Goal: Task Accomplishment & Management: Manage account settings

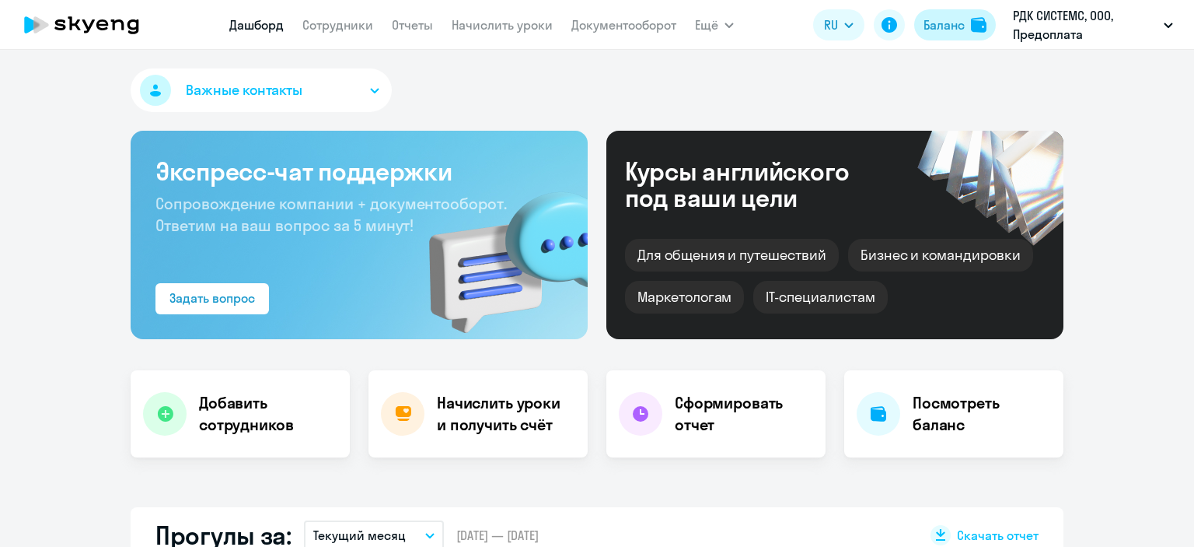
click at [963, 18] on div "Баланс" at bounding box center [944, 25] width 41 height 19
select select "30"
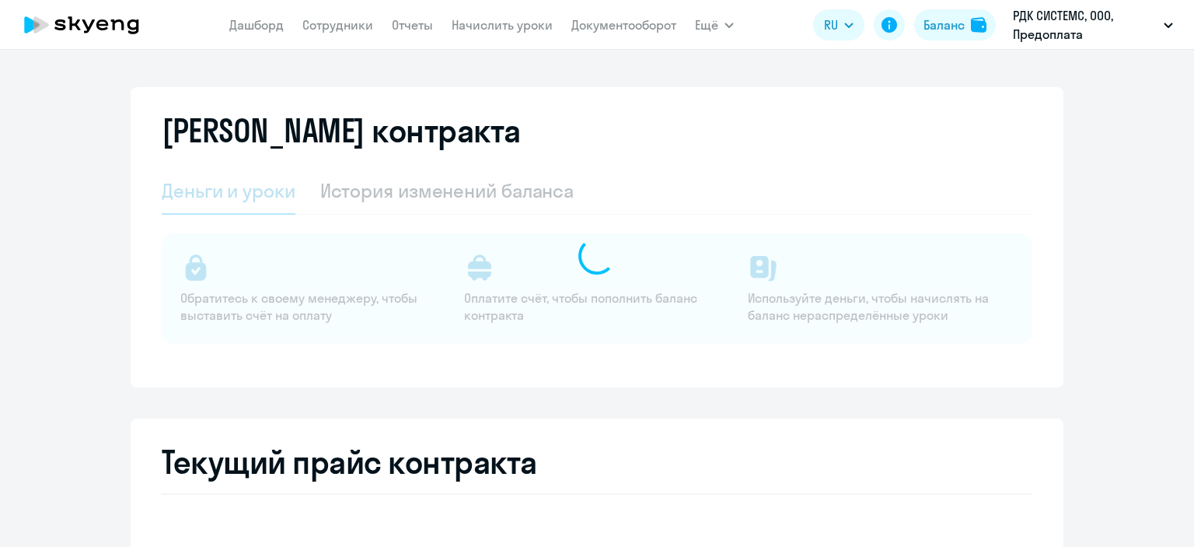
click at [383, 186] on div at bounding box center [597, 256] width 871 height 176
select select "english_adult_not_native_speaker"
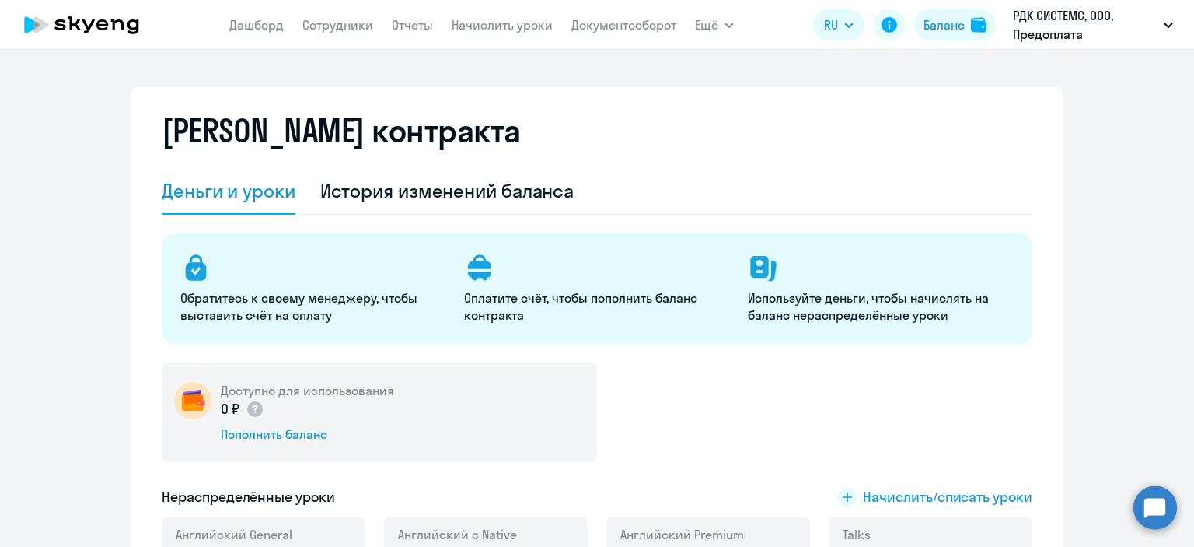
click at [379, 188] on div "История изменений баланса" at bounding box center [447, 190] width 254 height 25
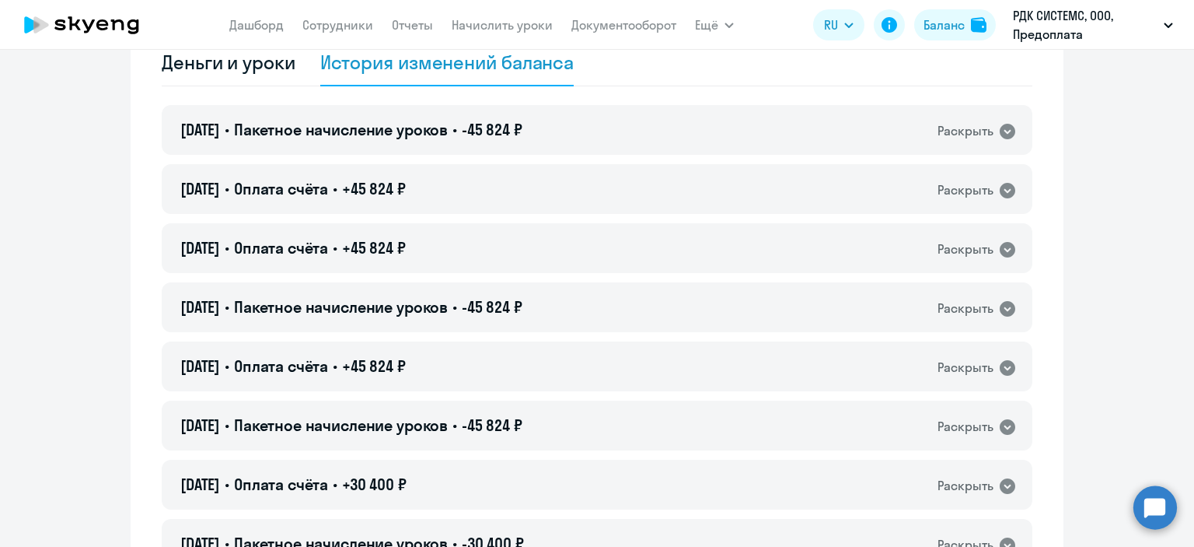
scroll to position [156, 0]
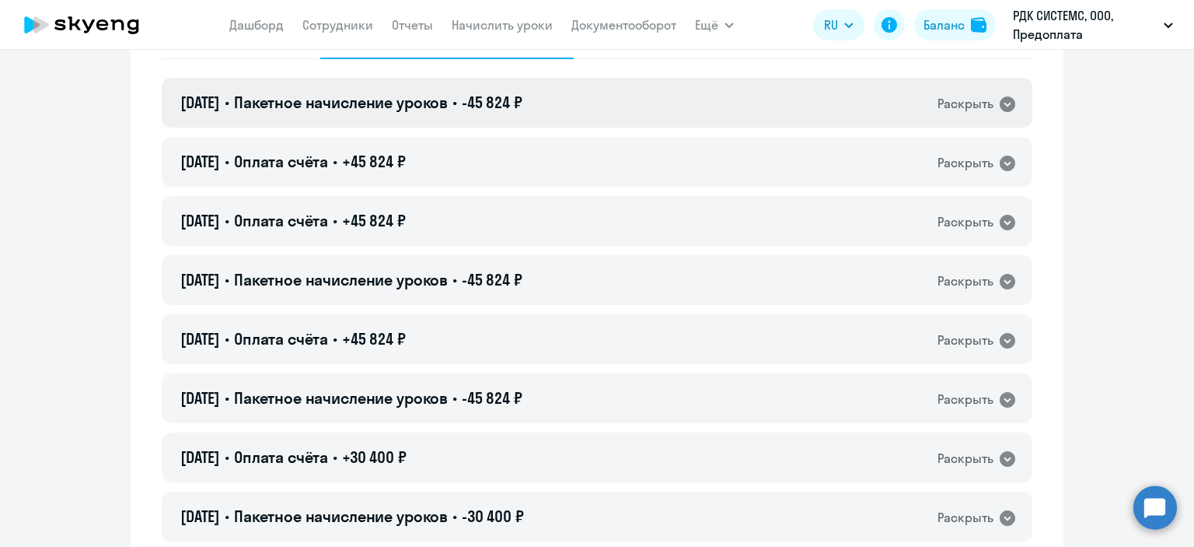
click at [523, 93] on span "-45 824 ₽" at bounding box center [492, 102] width 61 height 19
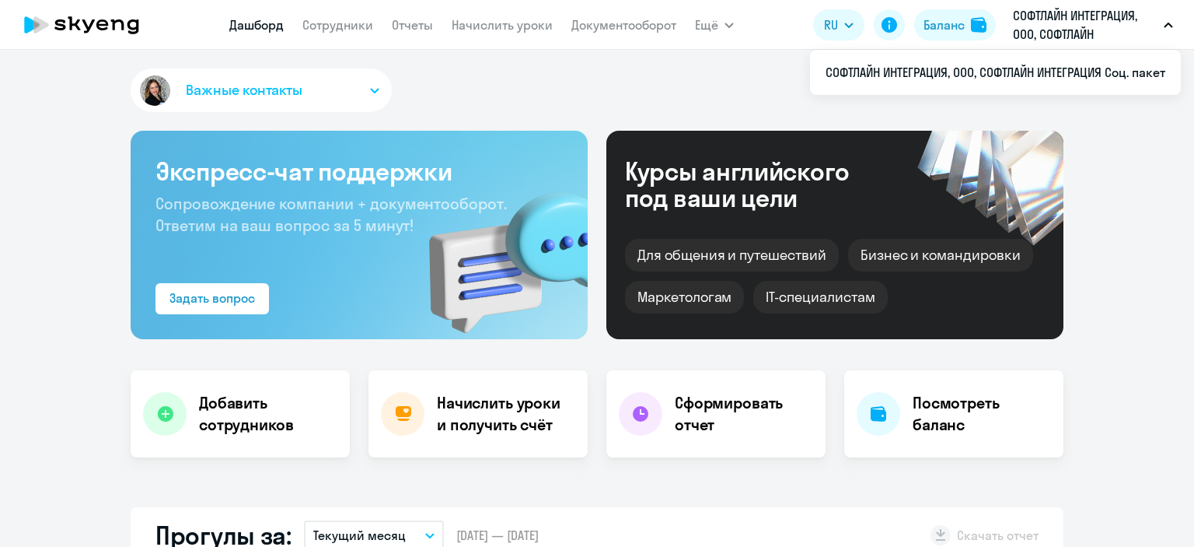
select select "30"
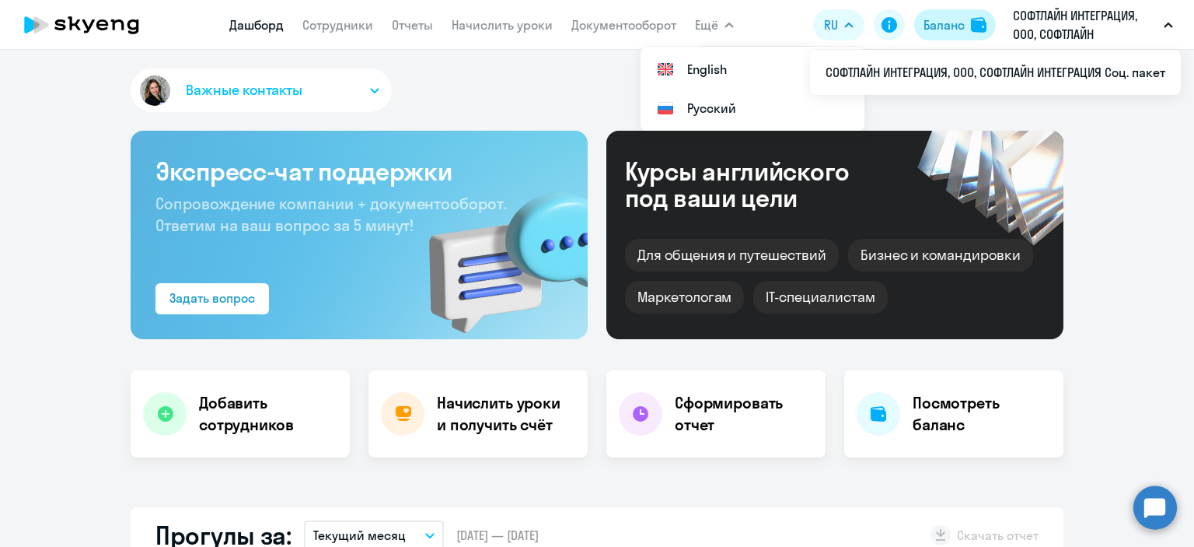
click at [963, 21] on div "Баланс" at bounding box center [944, 25] width 41 height 19
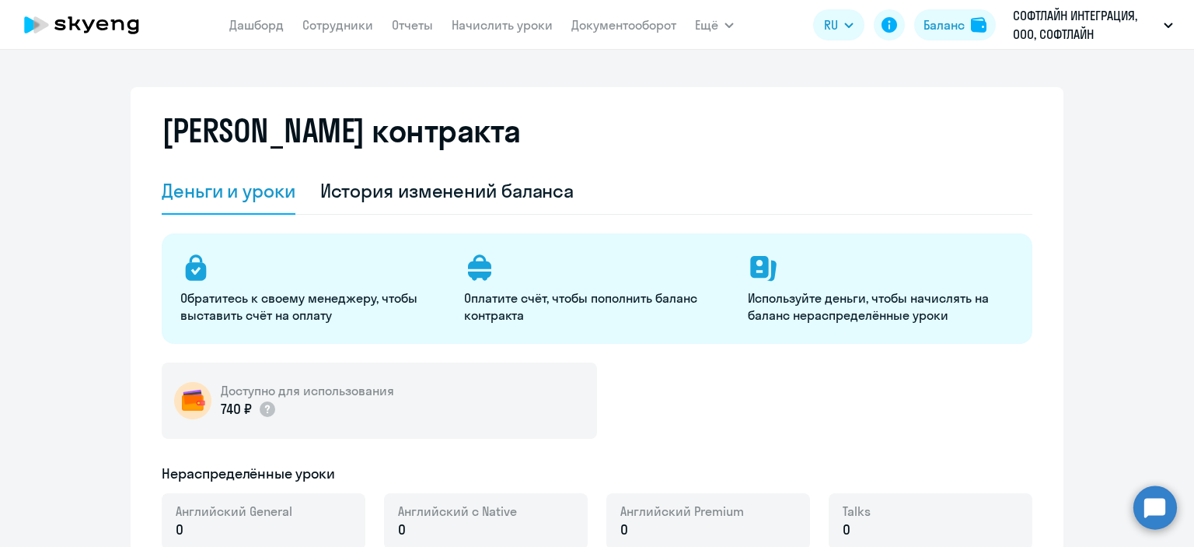
select select "english_adult_not_native_speaker"
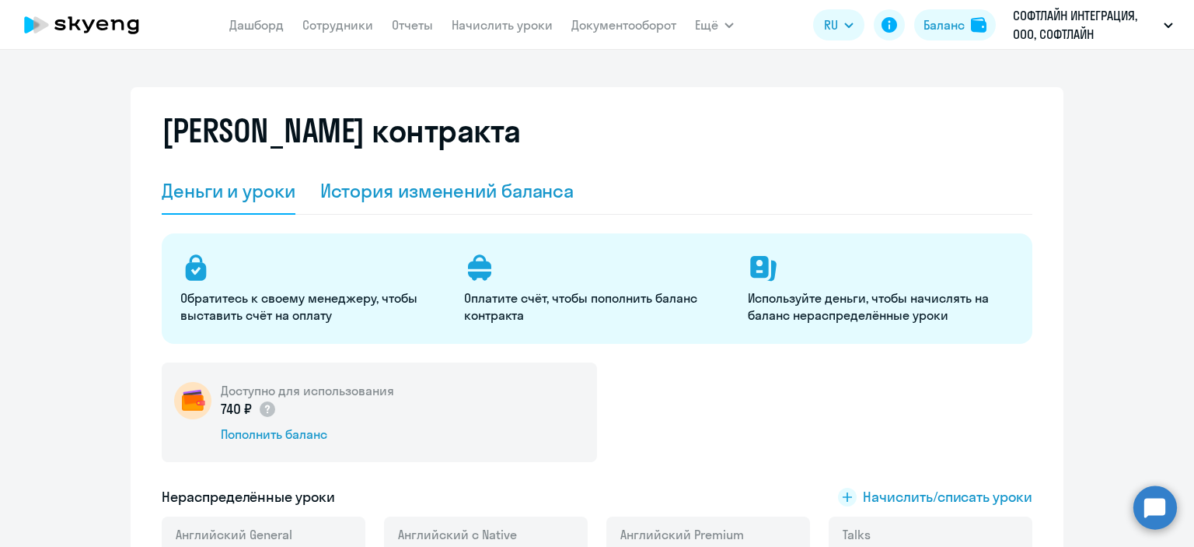
click at [418, 180] on div "История изменений баланса" at bounding box center [447, 190] width 254 height 25
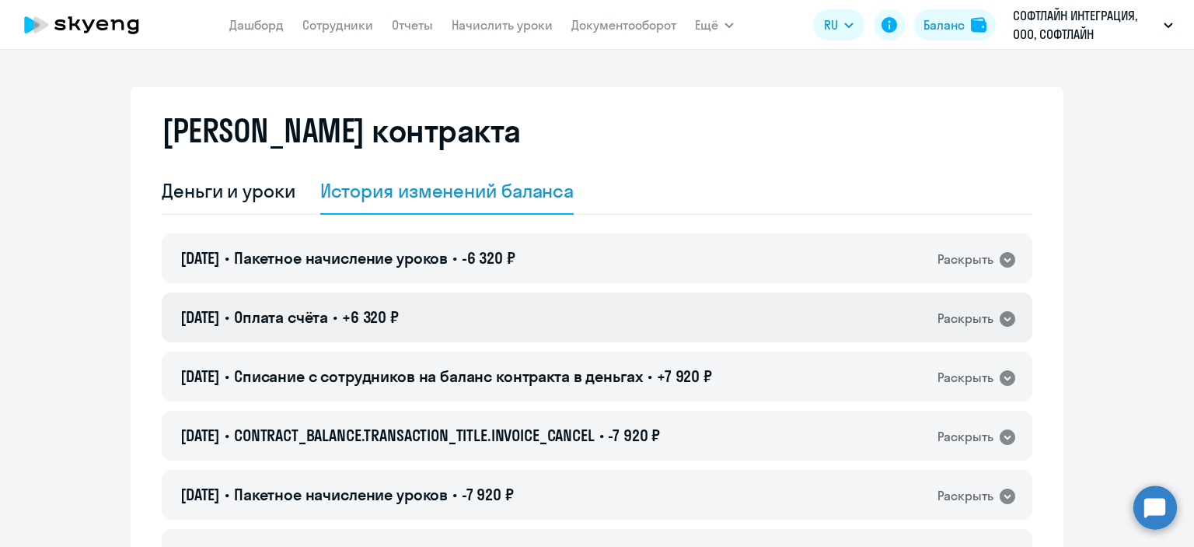
click at [388, 310] on span "+6 320 ₽" at bounding box center [370, 316] width 57 height 19
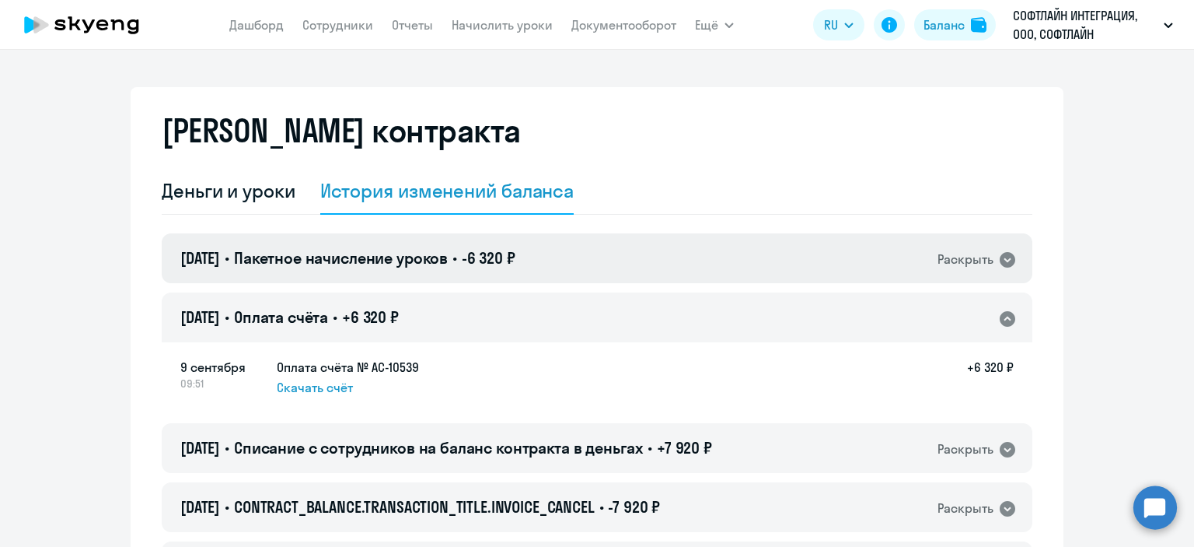
click at [435, 258] on span "Пакетное начисление уроков" at bounding box center [341, 257] width 214 height 19
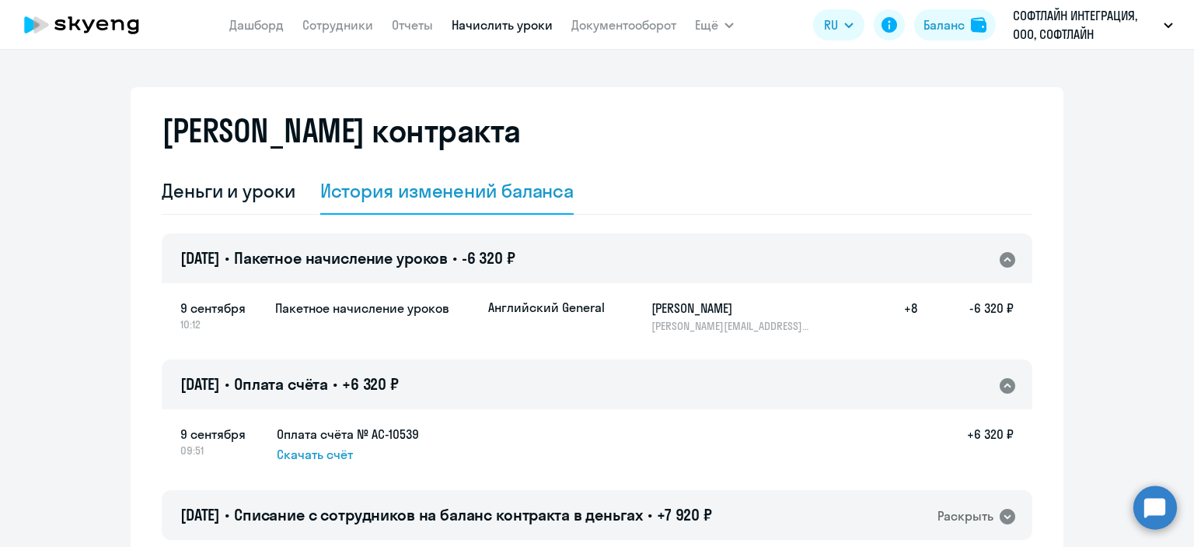
click at [481, 24] on link "Начислить уроки" at bounding box center [502, 25] width 101 height 16
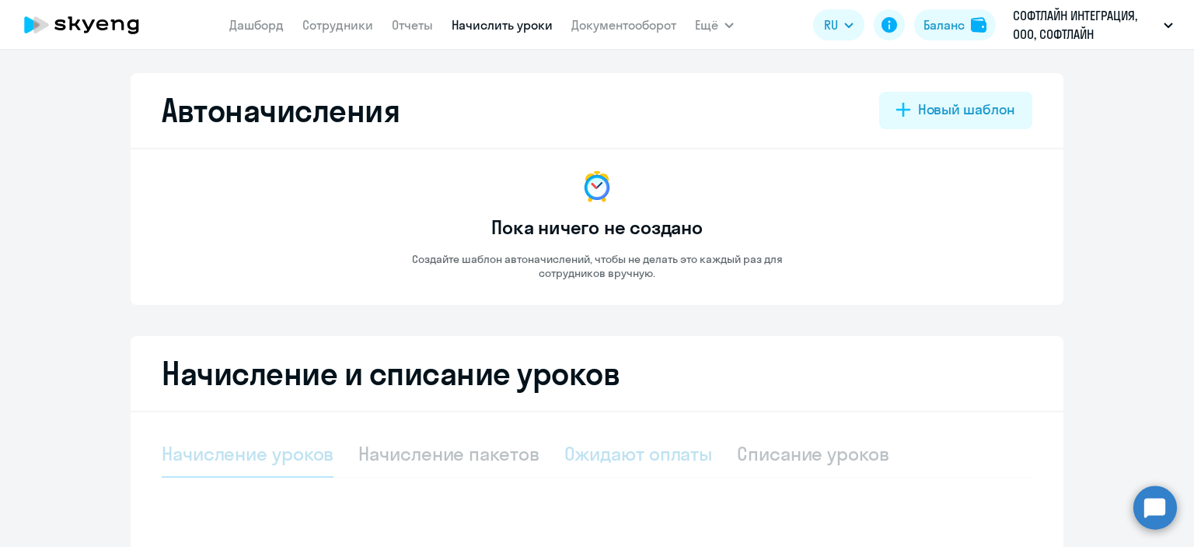
select select "10"
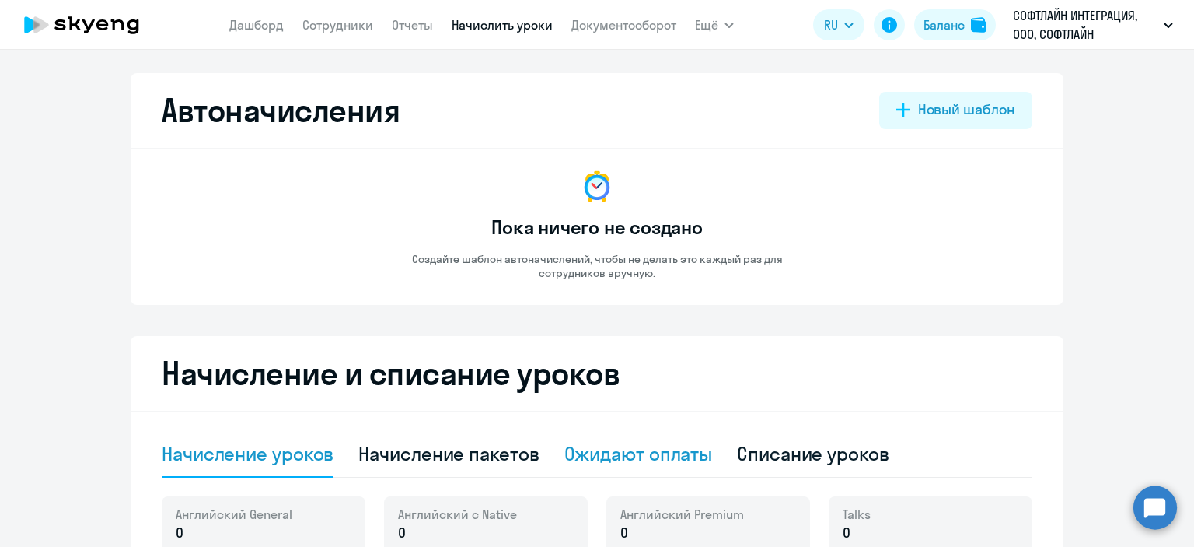
click at [628, 458] on div "Ожидают оплаты" at bounding box center [639, 453] width 149 height 25
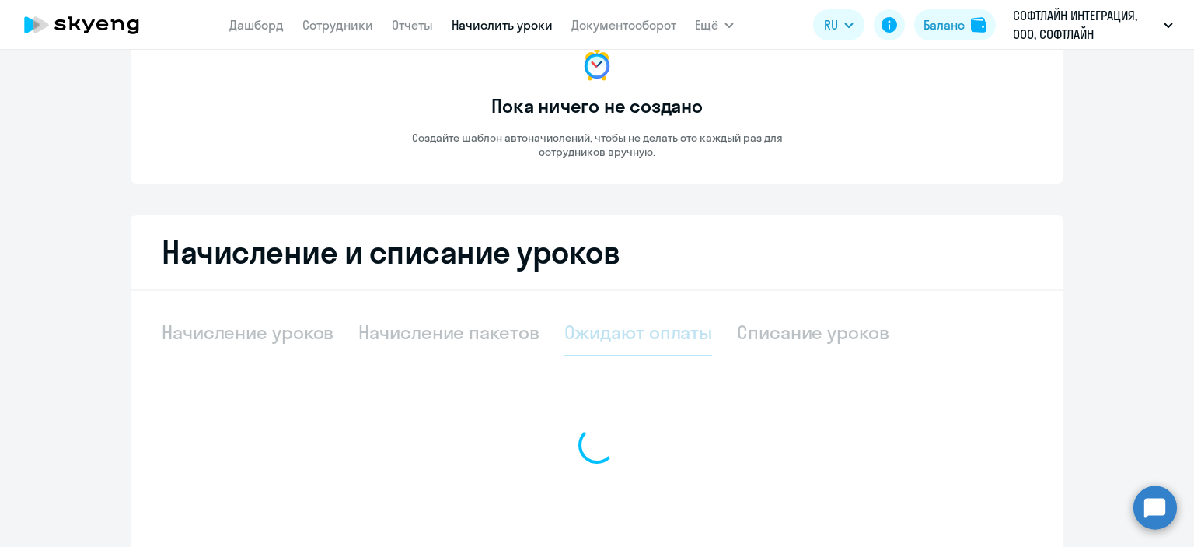
scroll to position [242, 0]
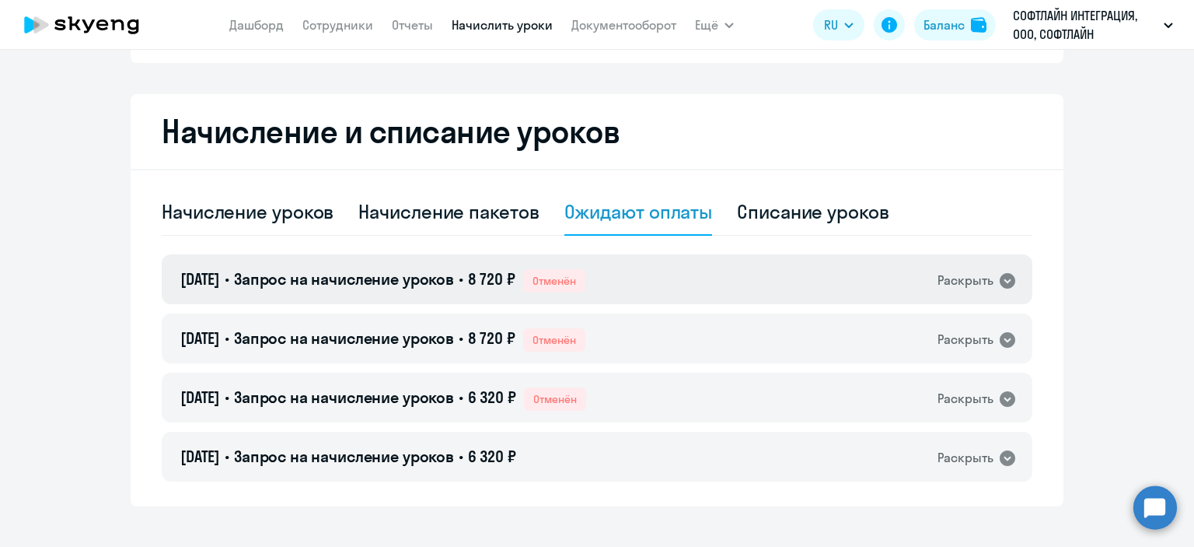
click at [684, 282] on div "[DATE] • Запрос на начисление уроков • 8 720 ₽ Отменён Раскрыть" at bounding box center [597, 279] width 871 height 50
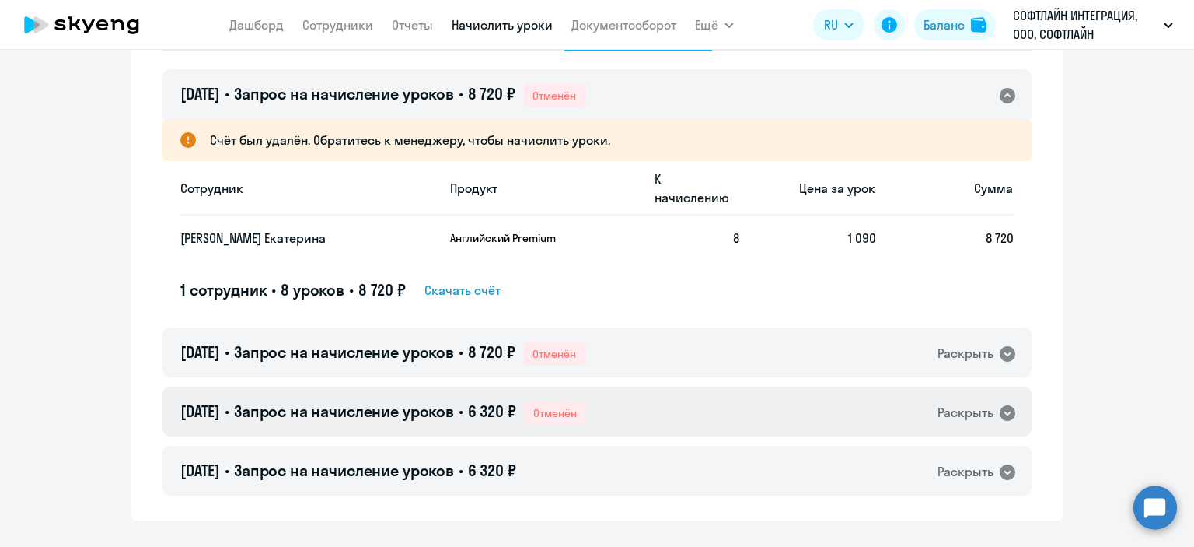
scroll to position [444, 0]
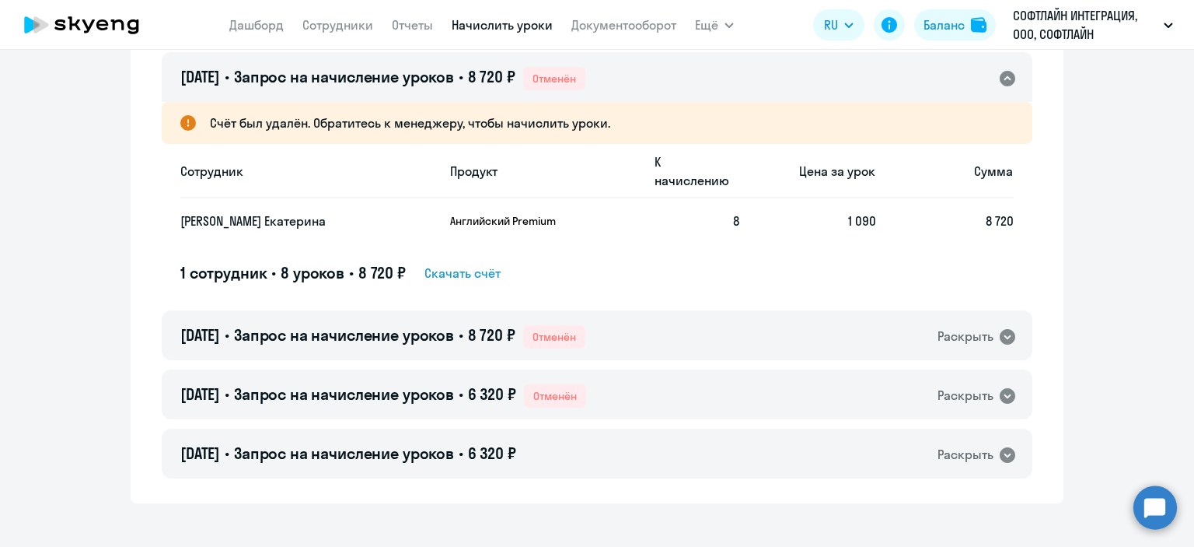
click at [610, 262] on div "1 сотрудник • 8 уроков • 8 720 ₽ Скачать счёт" at bounding box center [597, 273] width 834 height 22
click at [621, 236] on div "Счёт был удалён. Обратитесь к менеджеру, чтобы начислить уроки. Сотрудник Проду…" at bounding box center [597, 193] width 834 height 182
